Goal: Task Accomplishment & Management: Manage account settings

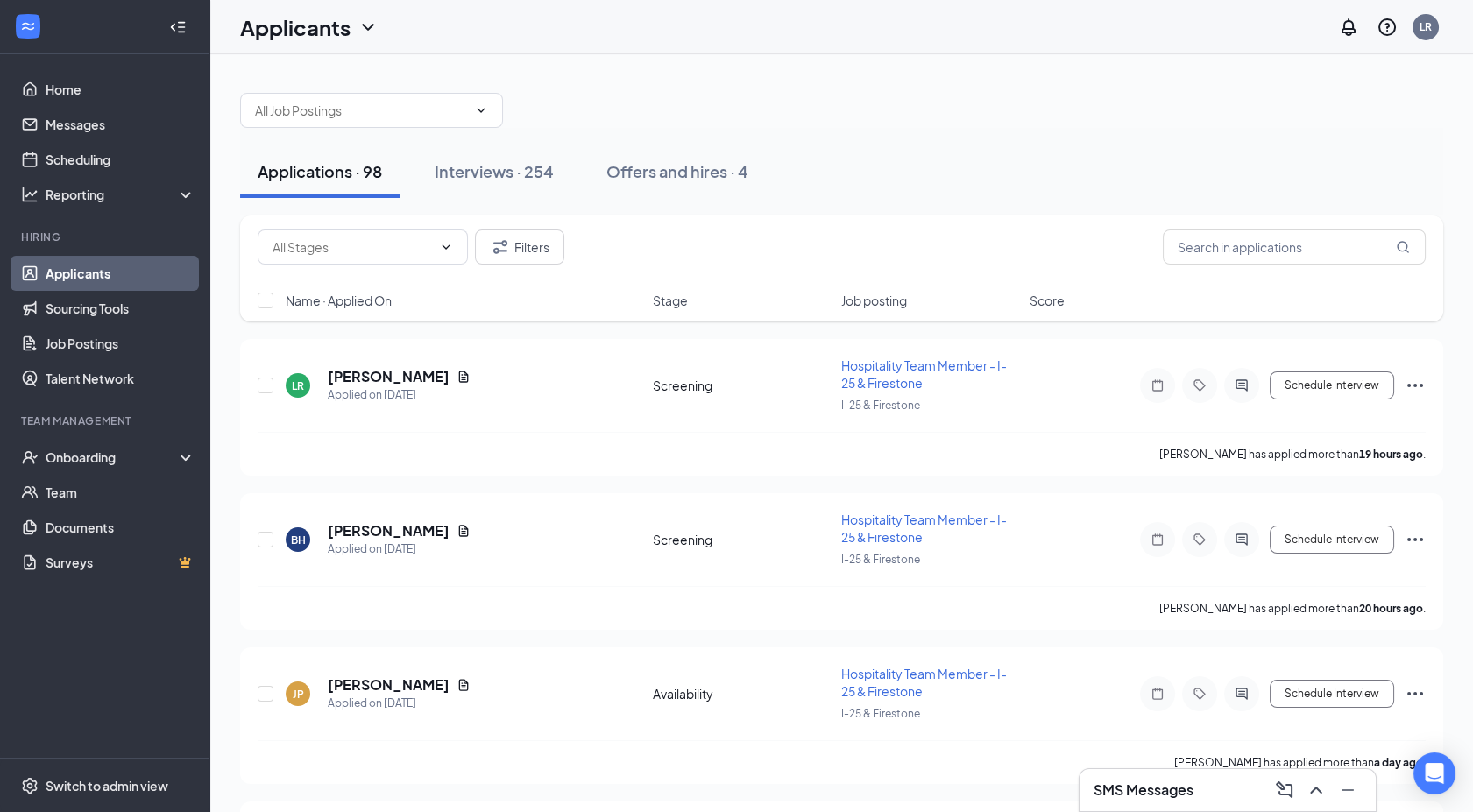
click at [1201, 777] on div "SMS Messages" at bounding box center [1227, 790] width 268 height 28
click at [98, 280] on link "Applicants" at bounding box center [120, 273] width 150 height 35
click at [1290, 234] on input "text" at bounding box center [1294, 247] width 263 height 35
click at [126, 159] on link "Scheduling" at bounding box center [120, 159] width 150 height 35
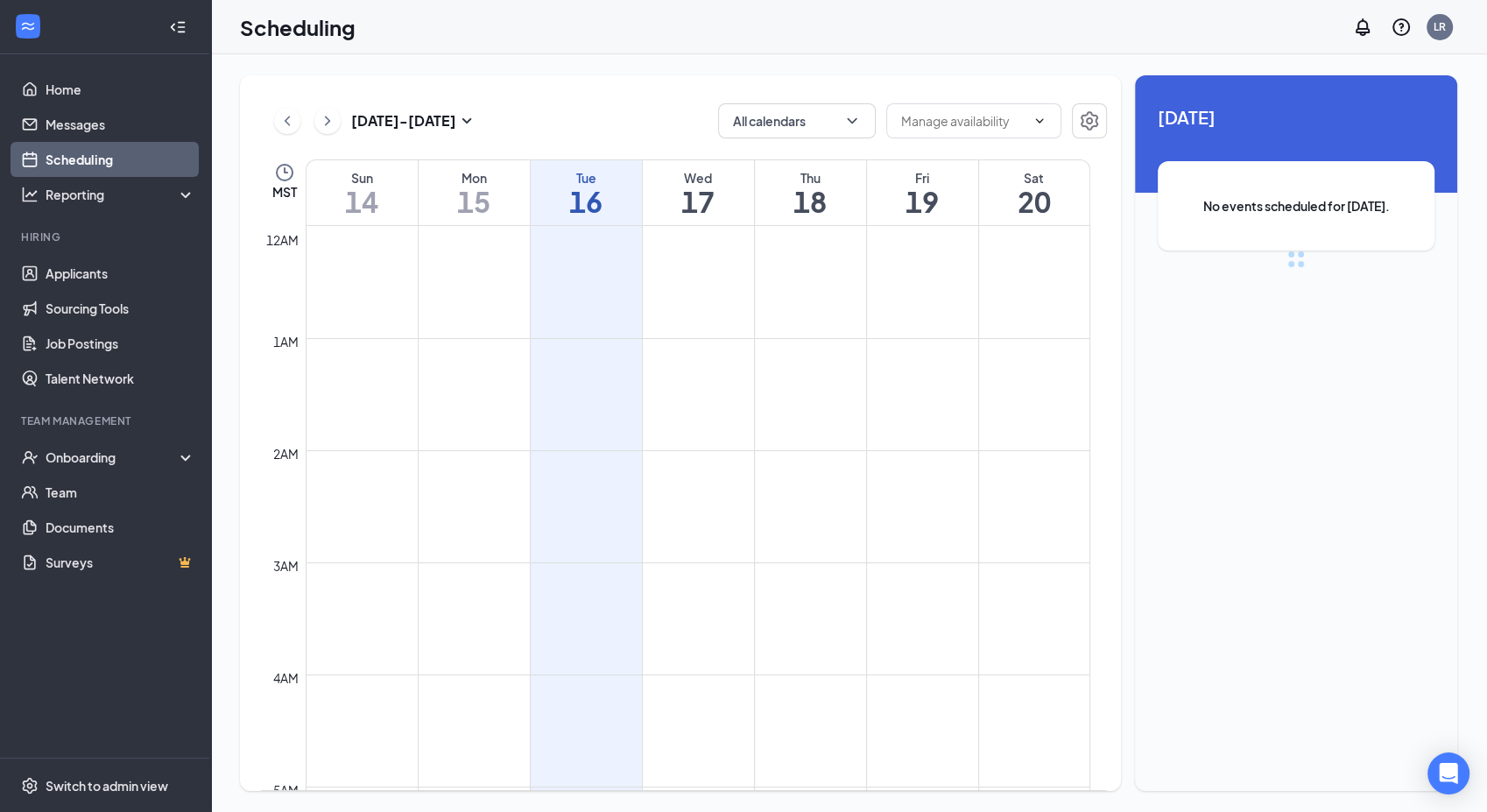
scroll to position [861, 0]
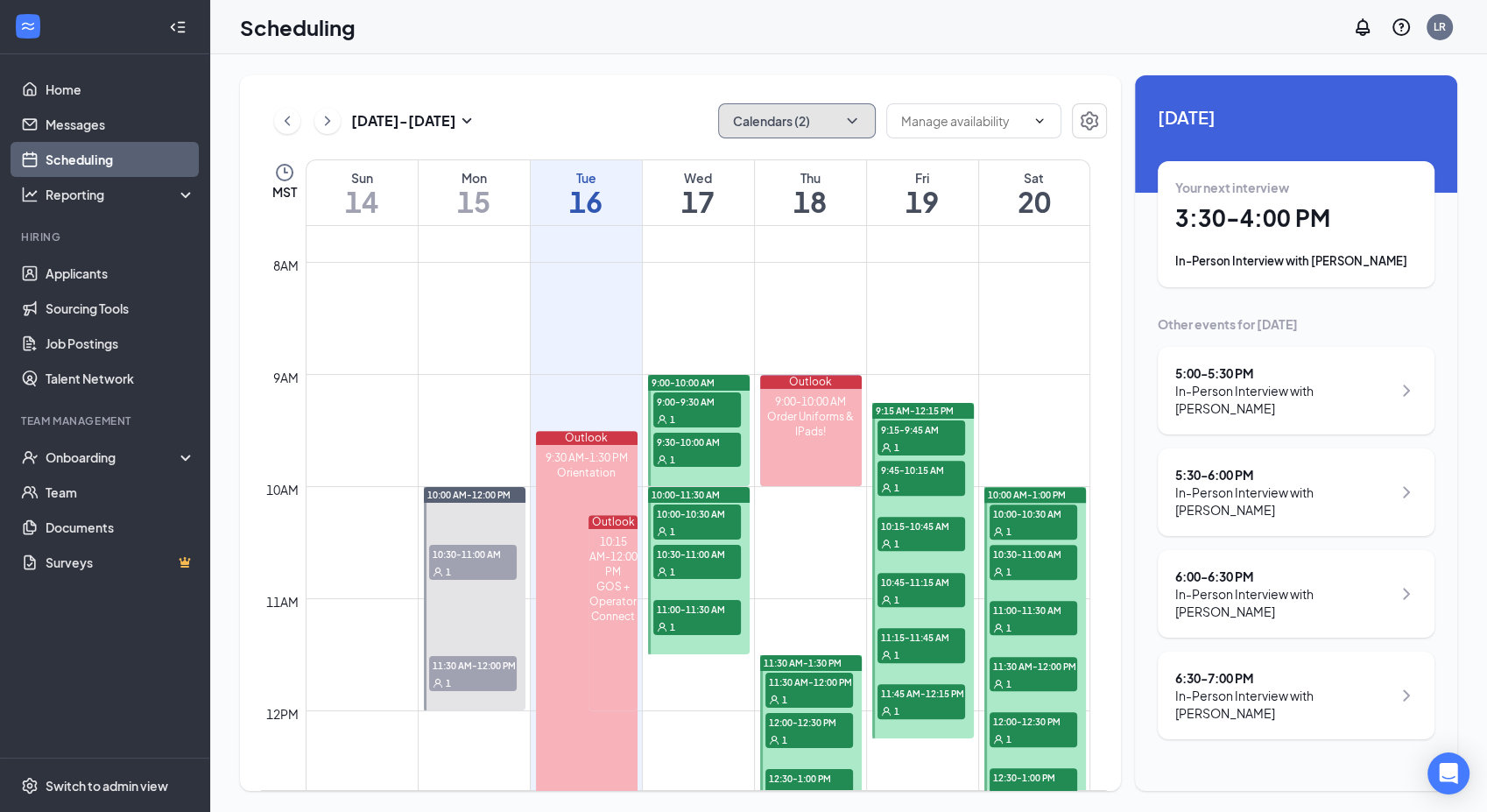
click at [745, 126] on button "Calendars (2)" at bounding box center [796, 121] width 157 height 35
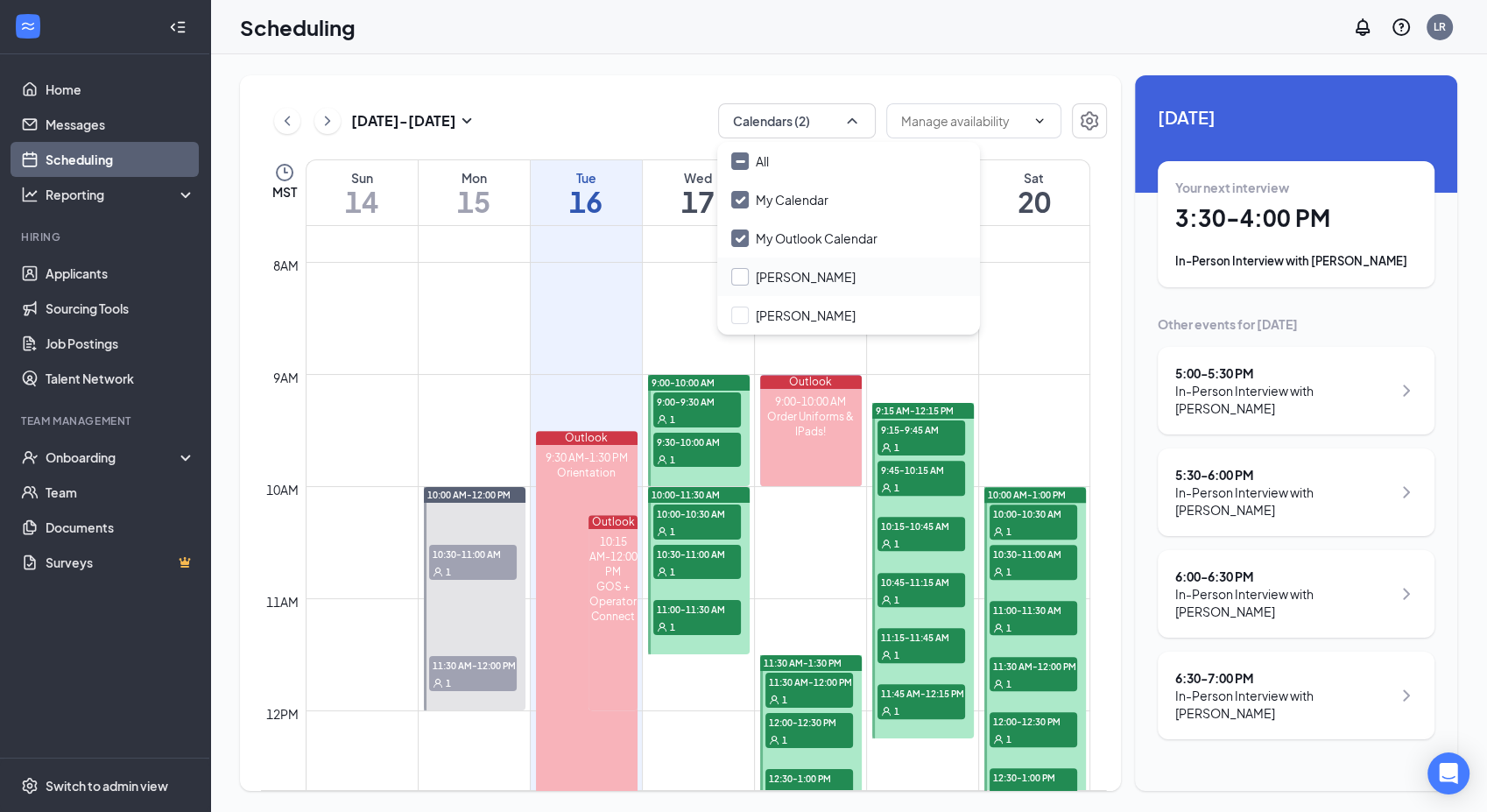
click at [745, 276] on input "[PERSON_NAME]" at bounding box center [793, 276] width 124 height 18
checkbox input "true"
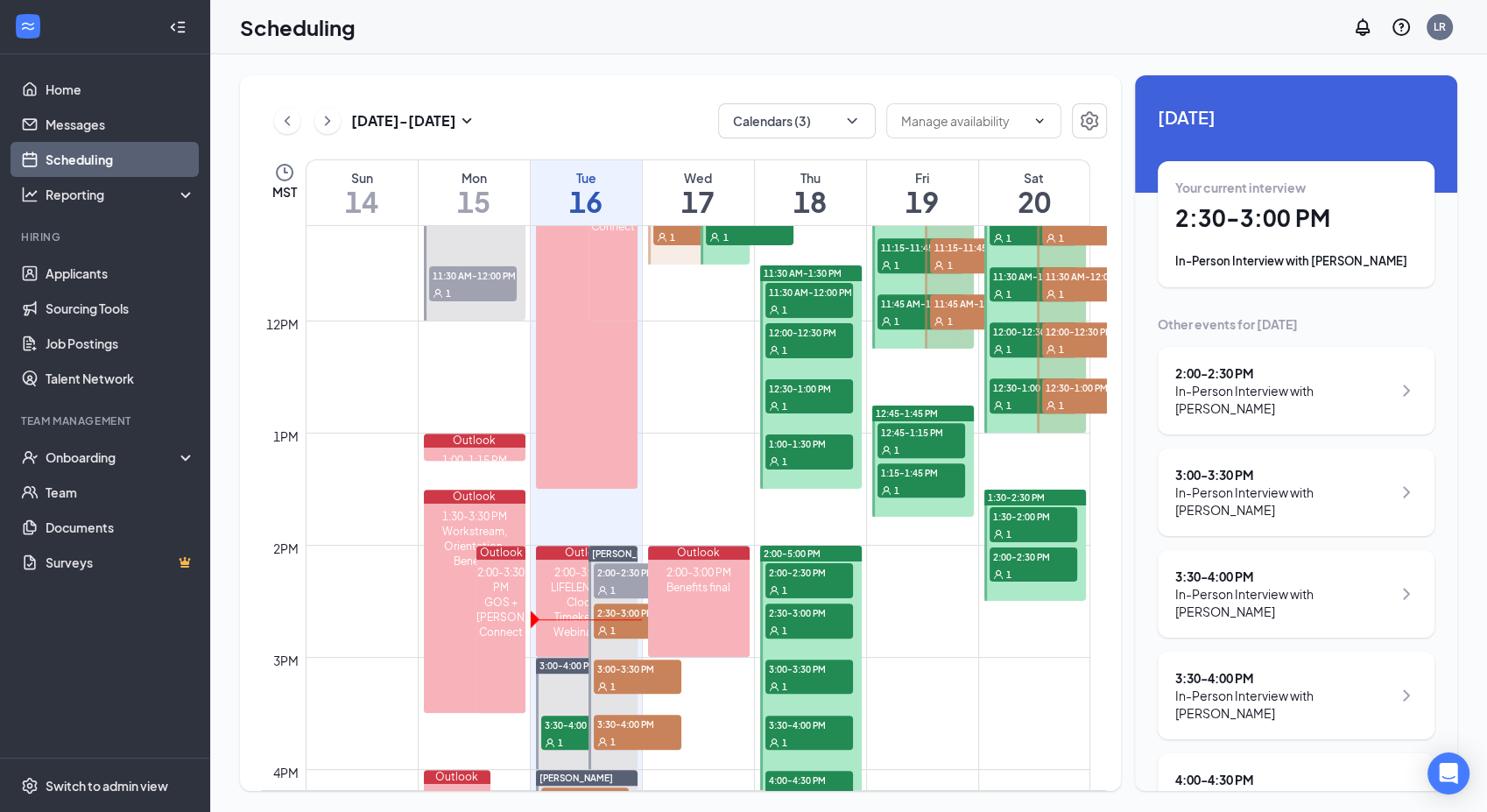
scroll to position [1253, 0]
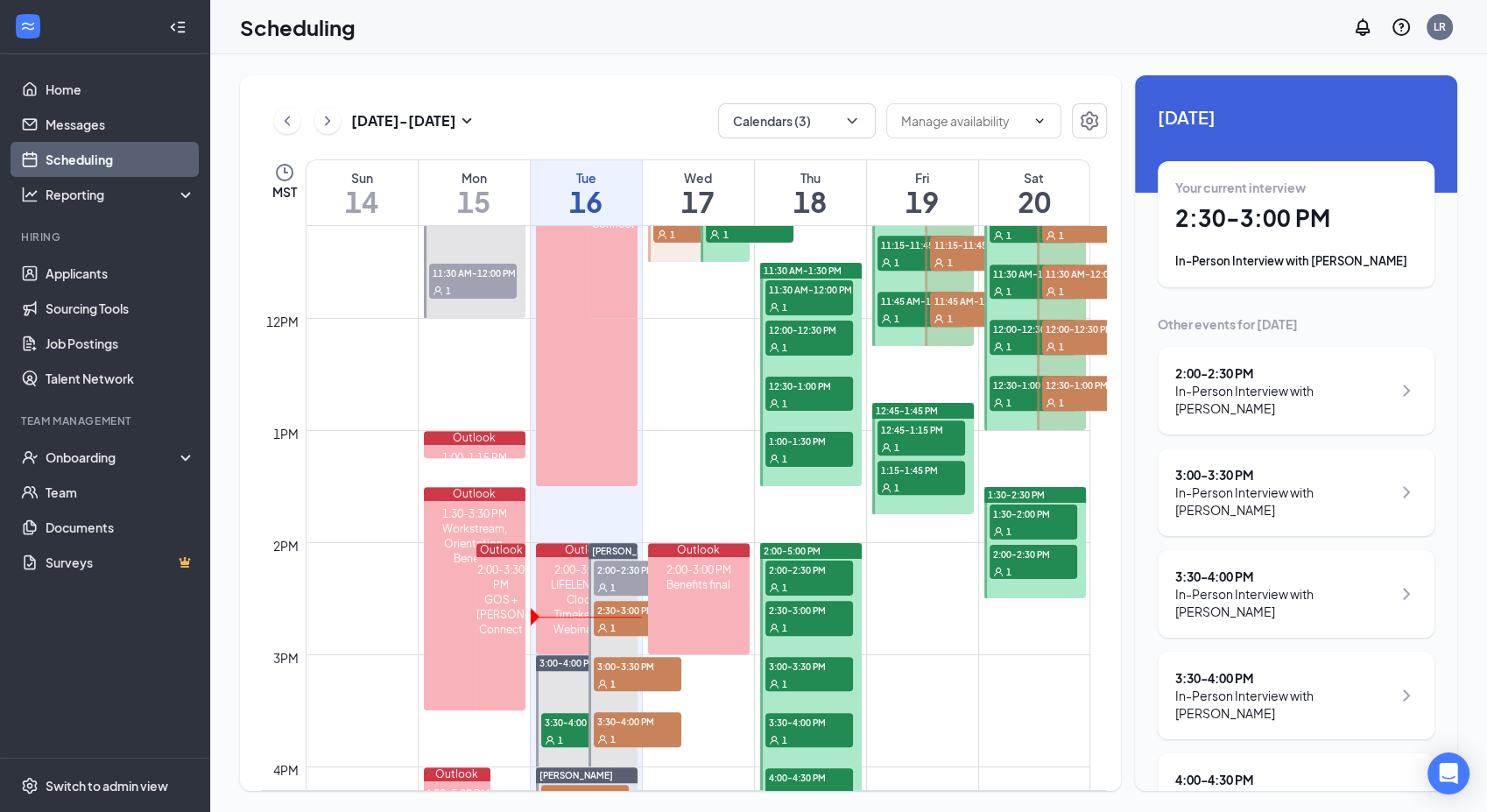
click at [609, 575] on link "[PERSON_NAME] 2:00-2:30 PM 1 2:30-3:00 PM 1 3:00-3:30 PM 1 3:30-4:00 PM 1" at bounding box center [612, 654] width 54 height 224
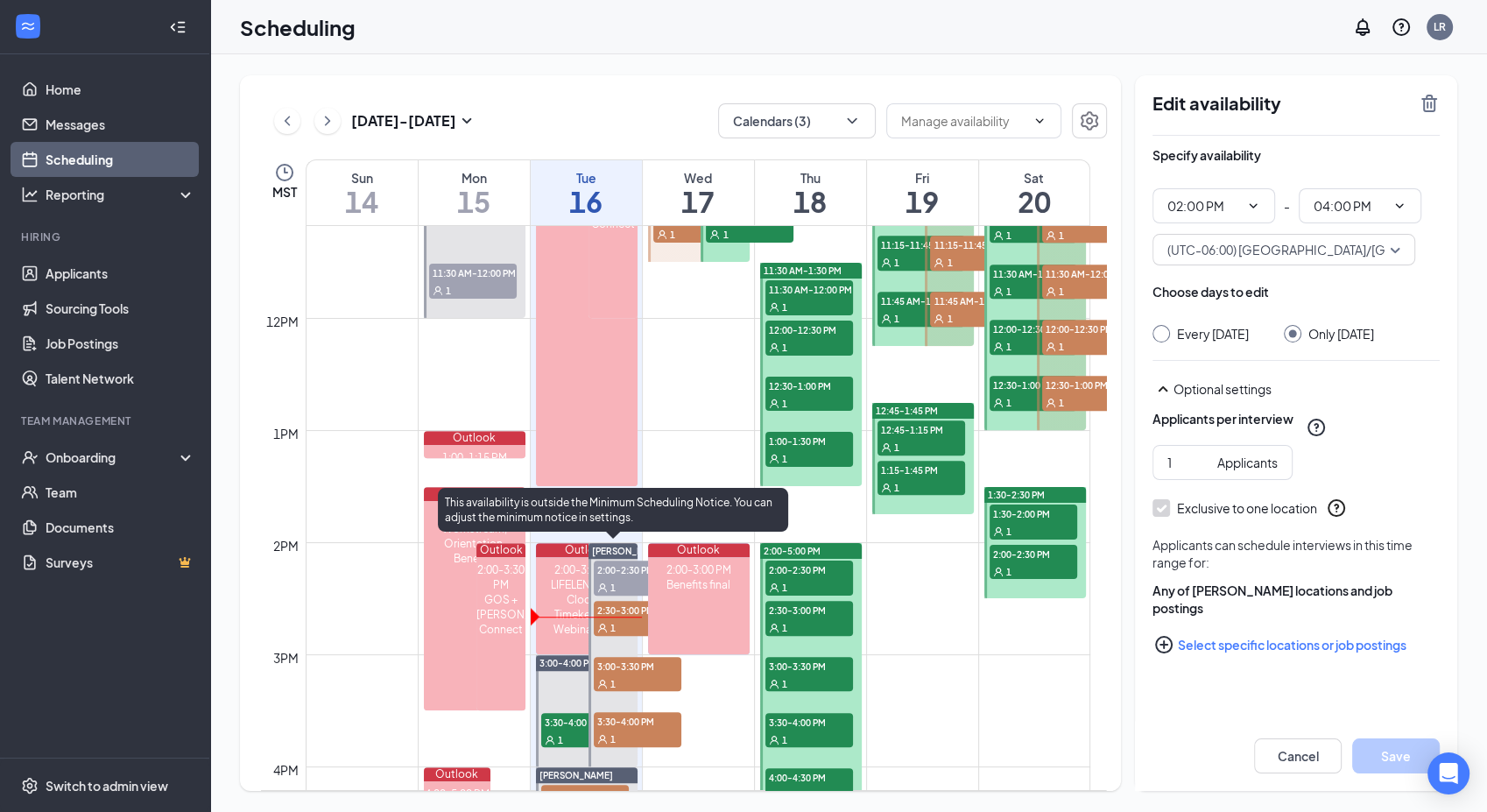
click at [637, 579] on link "[PERSON_NAME] 2:00-2:30 PM 1 2:30-3:00 PM 1 3:00-3:30 PM 1 3:30-4:00 PM 1" at bounding box center [612, 654] width 54 height 224
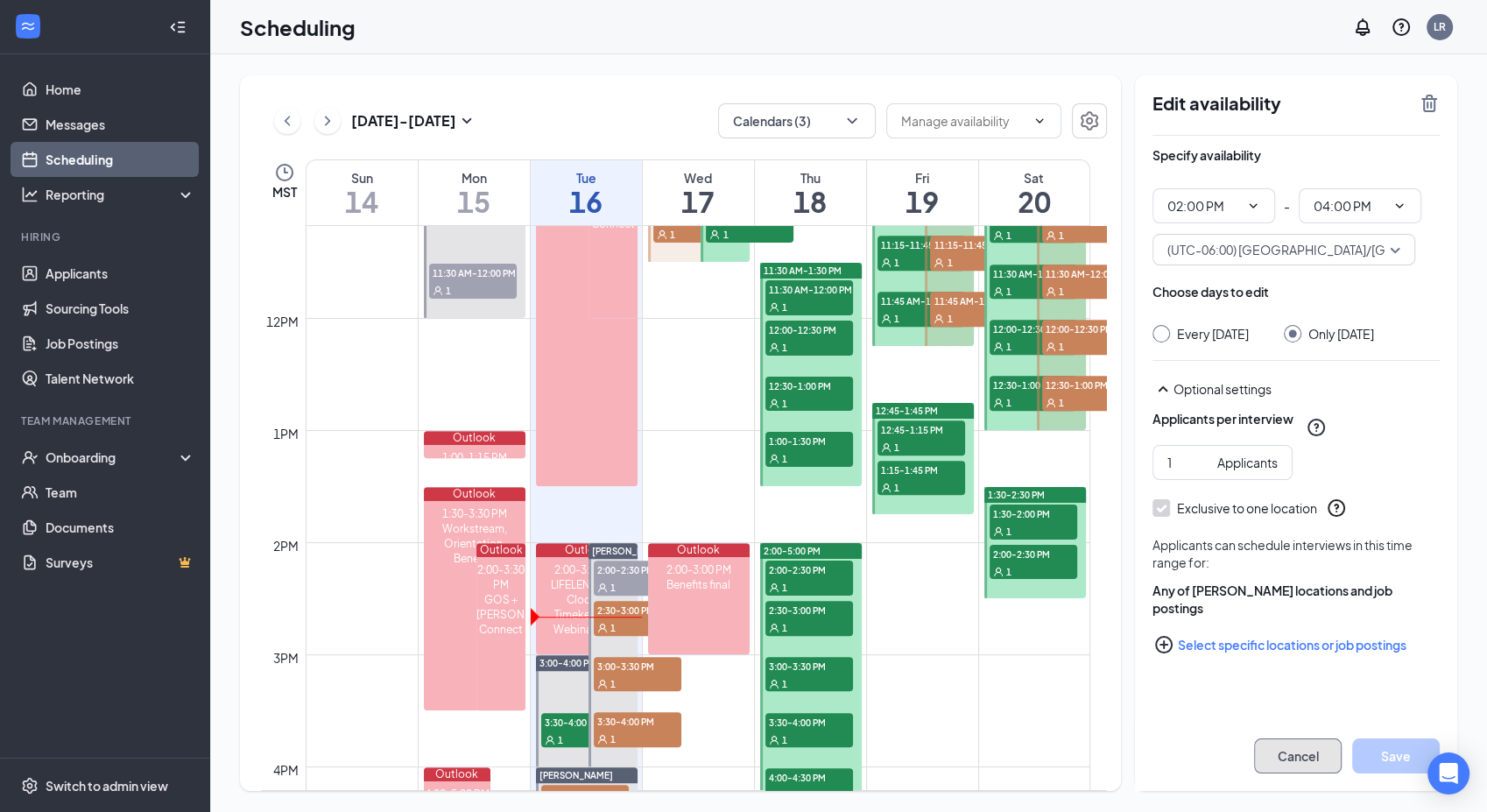
click at [1291, 747] on button "Cancel" at bounding box center [1297, 756] width 88 height 35
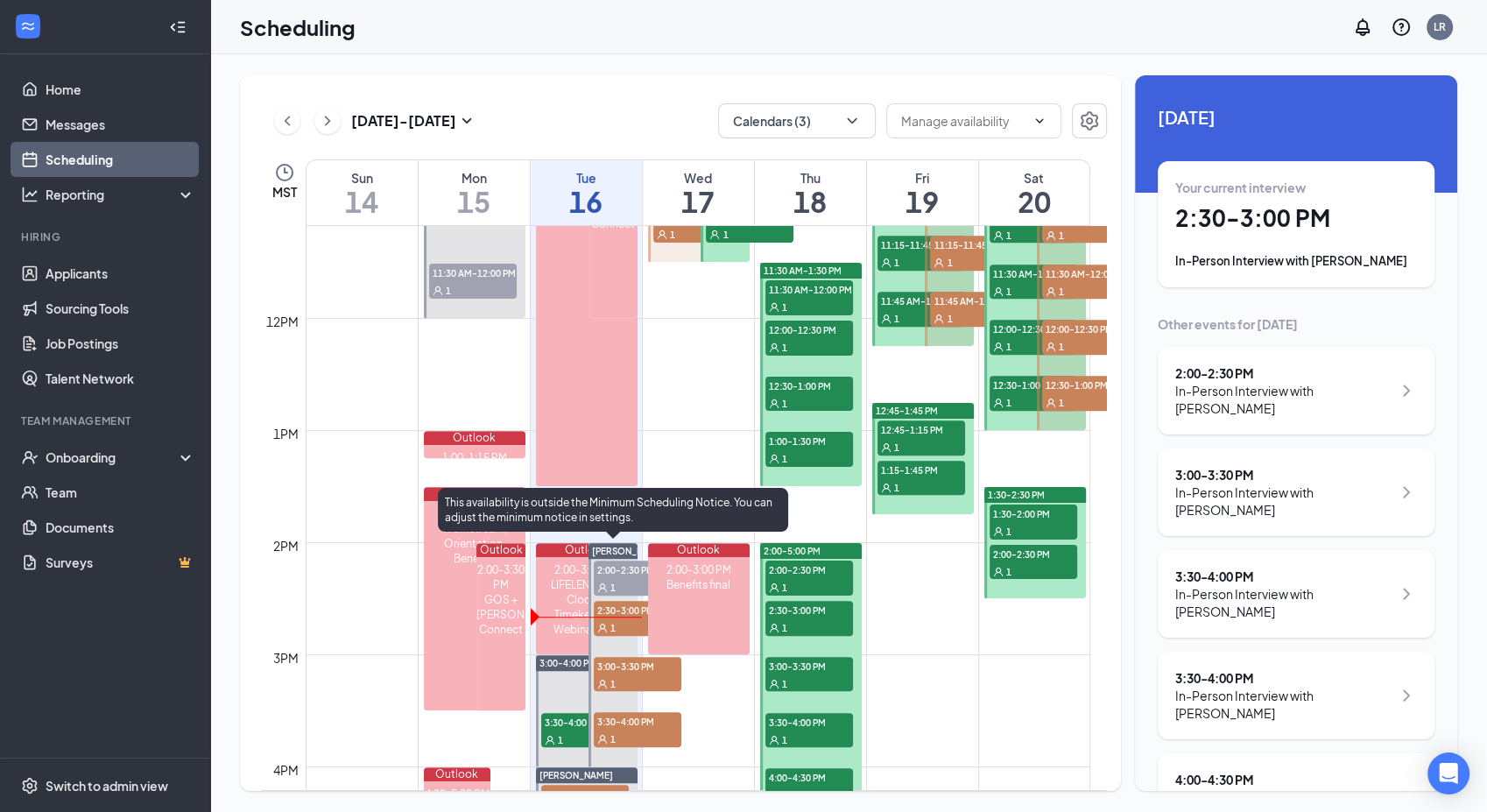
click at [619, 563] on span "2:00-2:30 PM" at bounding box center [637, 568] width 88 height 18
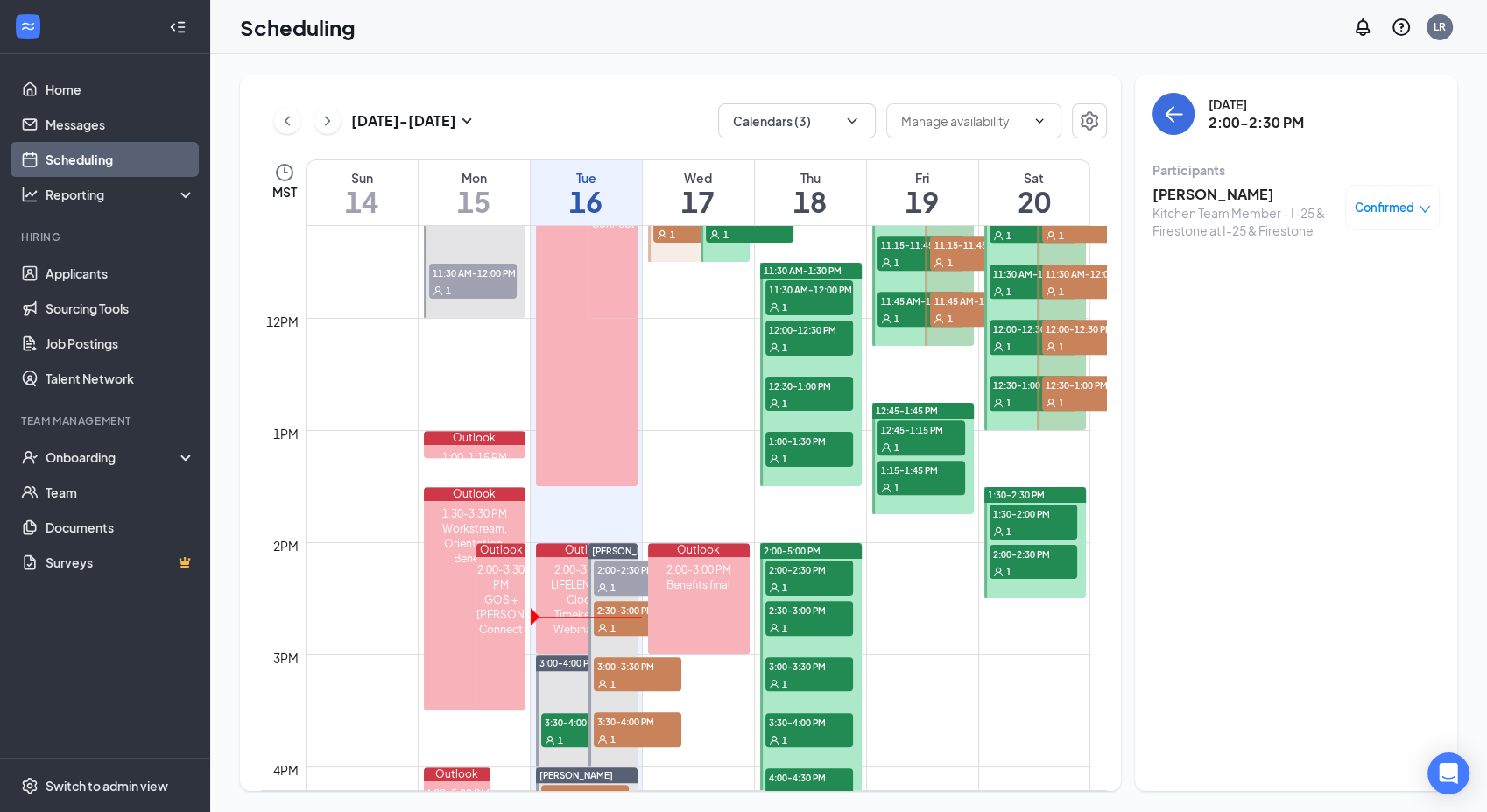
click at [1174, 185] on h3 "[PERSON_NAME]" at bounding box center [1243, 194] width 184 height 19
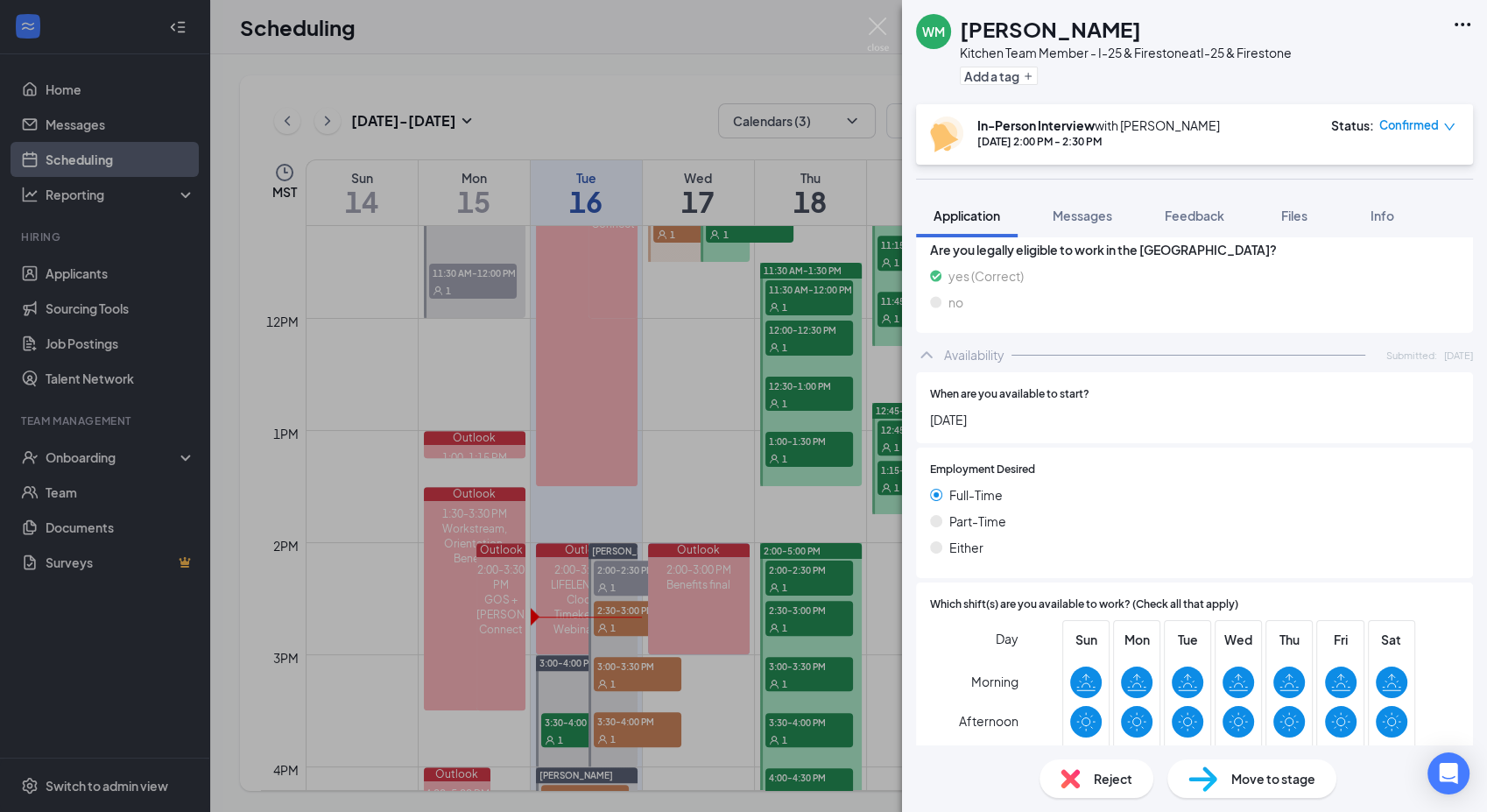
scroll to position [516, 0]
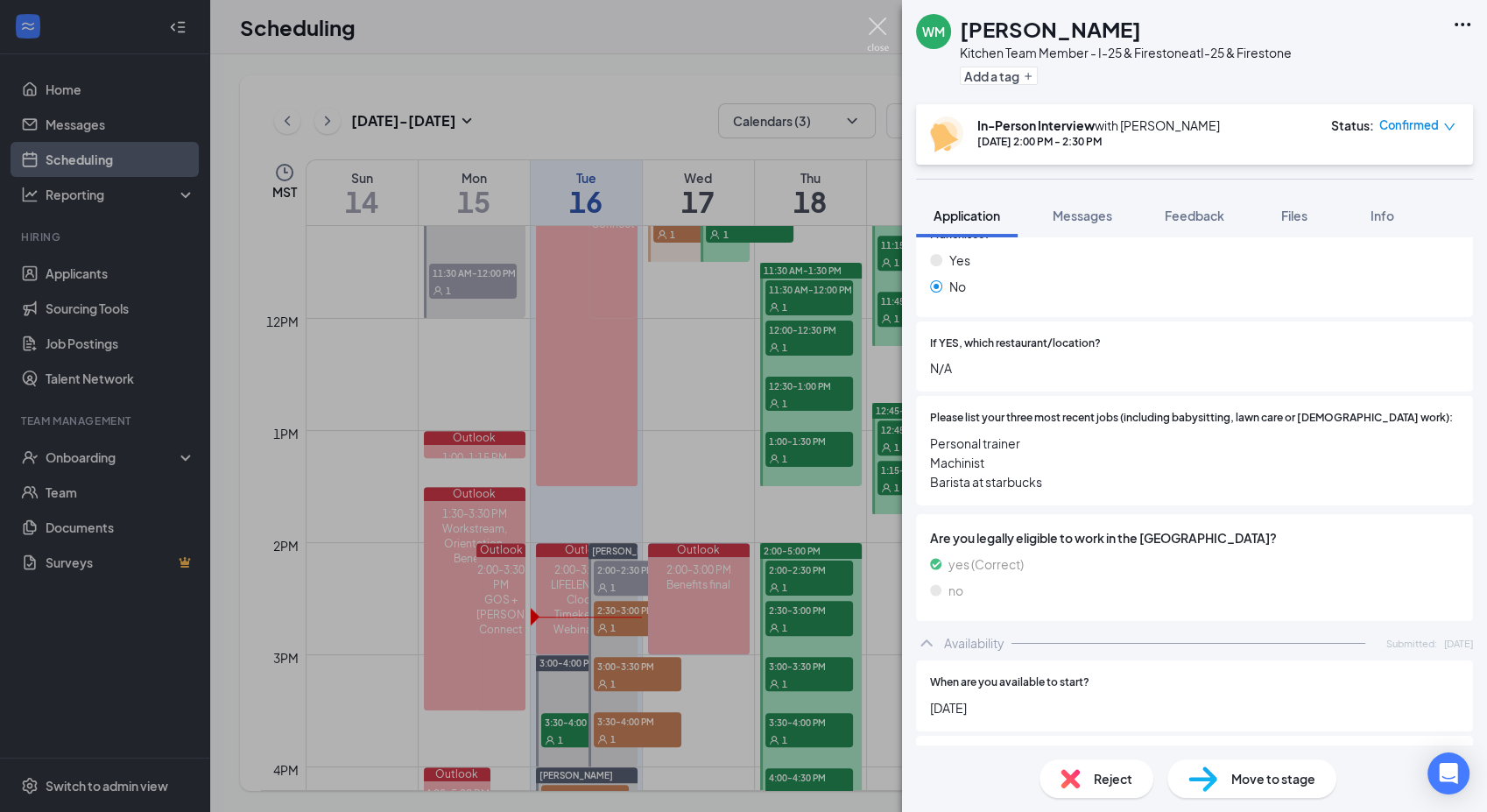
click at [873, 29] on img at bounding box center [878, 34] width 22 height 34
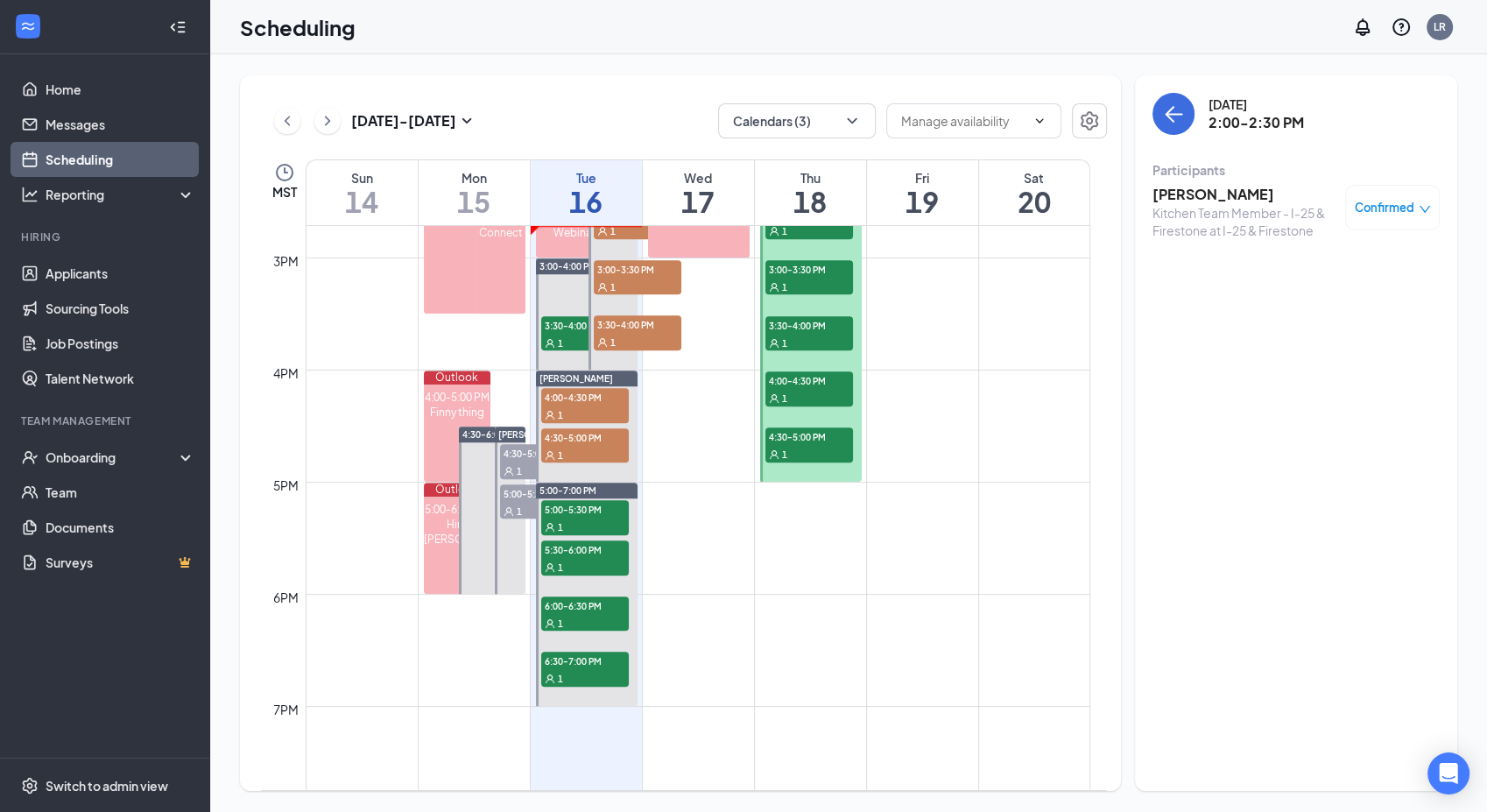
scroll to position [1655, 0]
